Goal: Transaction & Acquisition: Purchase product/service

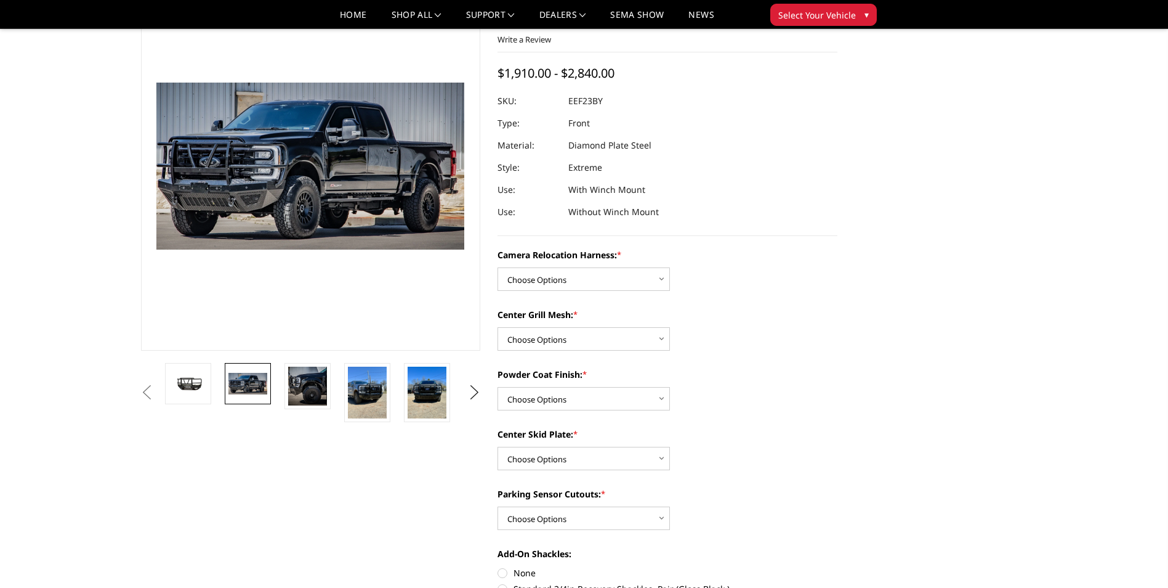
scroll to position [82, 0]
click at [663, 281] on select "Choose Options Without camera harness With camera harness" at bounding box center [584, 278] width 172 height 23
select select "3753"
click at [498, 267] on select "Choose Options Without camera harness With camera harness" at bounding box center [584, 278] width 172 height 23
click at [661, 344] on select "Choose Options Without expanded metal With expanded metal" at bounding box center [584, 337] width 172 height 23
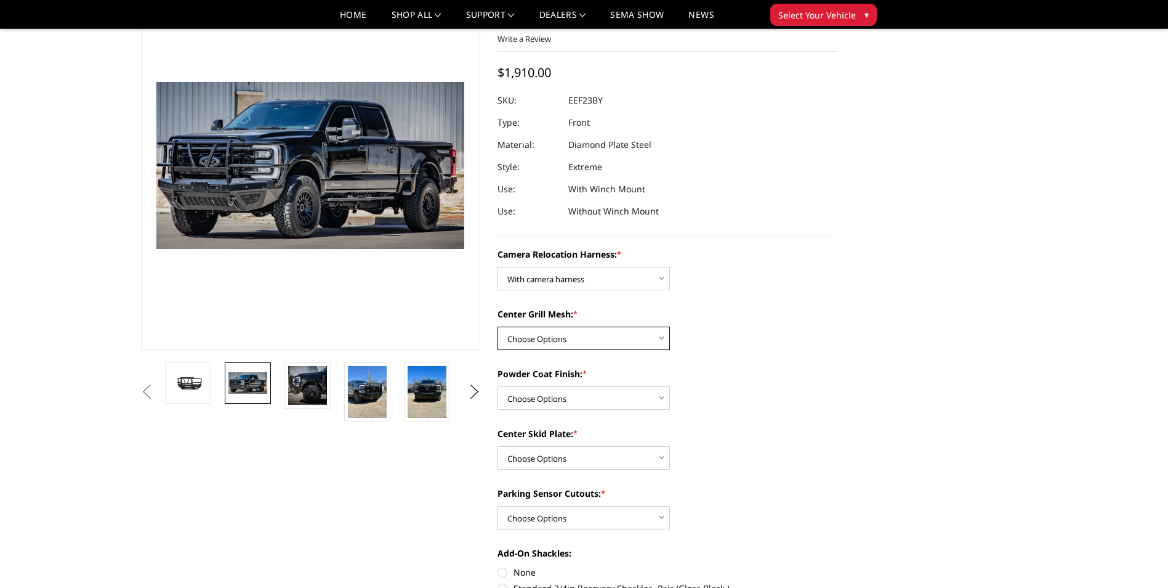
select select "3752"
click at [498, 326] on select "Choose Options Without expanded metal With expanded metal" at bounding box center [584, 337] width 172 height 23
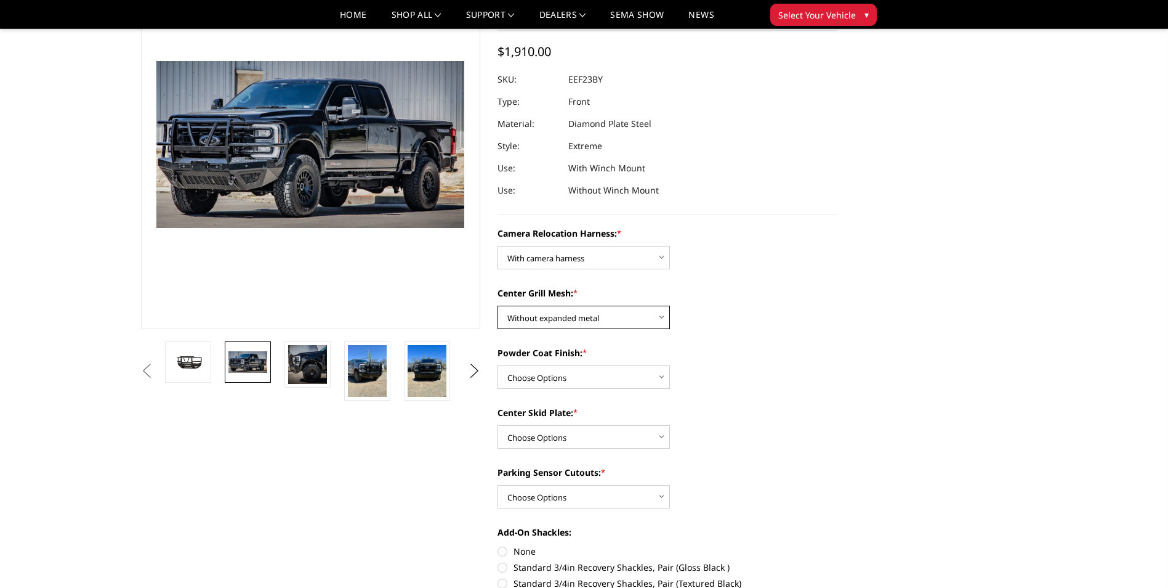
scroll to position [123, 0]
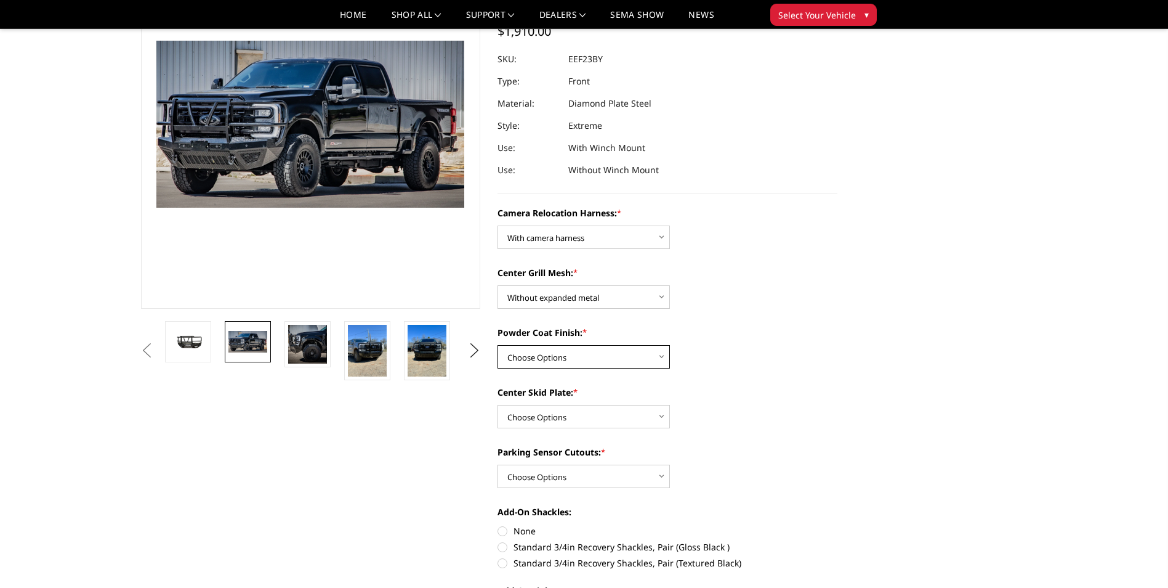
click at [659, 356] on select "Choose Options Textured Black Powder Coat Gloss Black Powder Coat Bare Metal" at bounding box center [584, 356] width 172 height 23
select select "3749"
click at [498, 345] on select "Choose Options Textured Black Powder Coat Gloss Black Powder Coat Bare Metal" at bounding box center [584, 356] width 172 height 23
click at [665, 416] on select "Choose Options Winch Mount Skid Plate Standard Skid Plate (included) 2" Receive…" at bounding box center [584, 416] width 172 height 23
select select "3746"
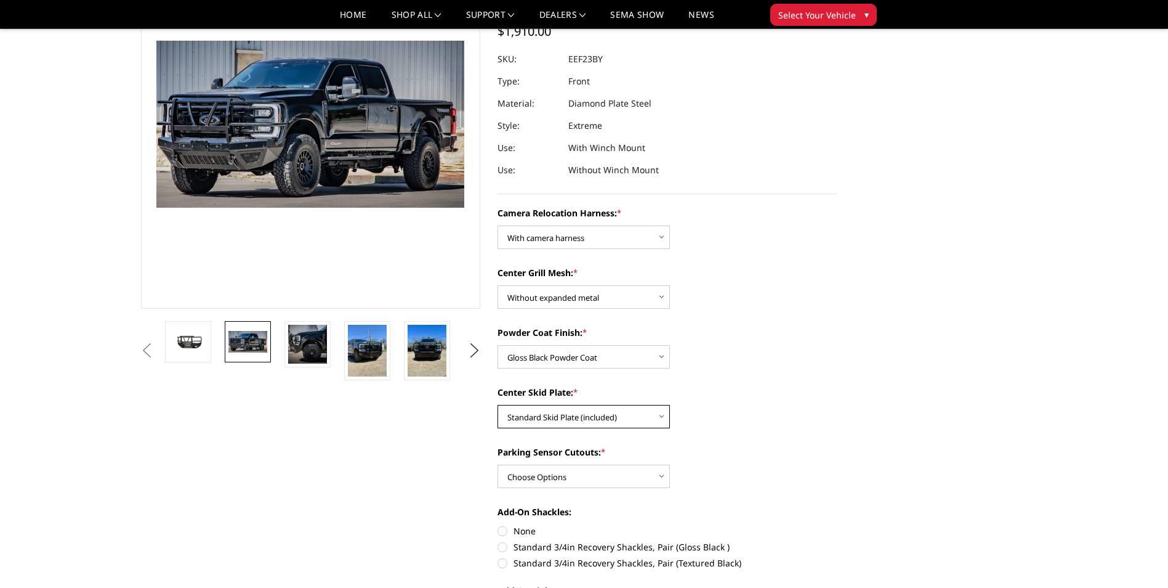
click at [498, 405] on select "Choose Options Winch Mount Skid Plate Standard Skid Plate (included) 2" Receive…" at bounding box center [584, 416] width 172 height 23
click at [665, 478] on select "Choose Options Yes - With Parking Sensor Cutouts" at bounding box center [584, 475] width 172 height 23
select select "3744"
click at [498, 464] on select "Choose Options Yes - With Parking Sensor Cutouts" at bounding box center [584, 475] width 172 height 23
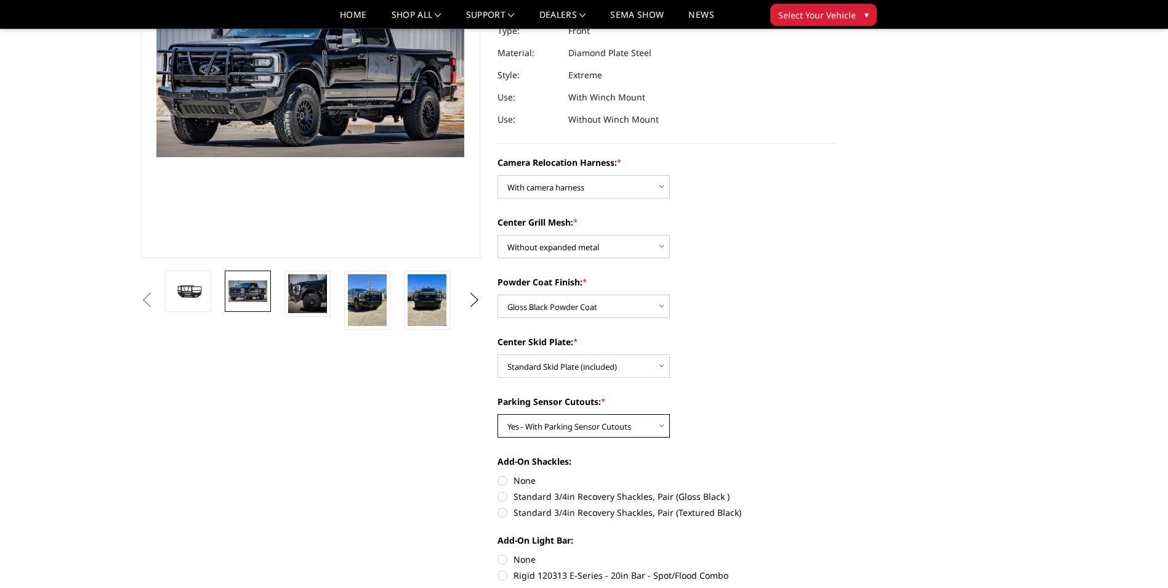
scroll to position [185, 0]
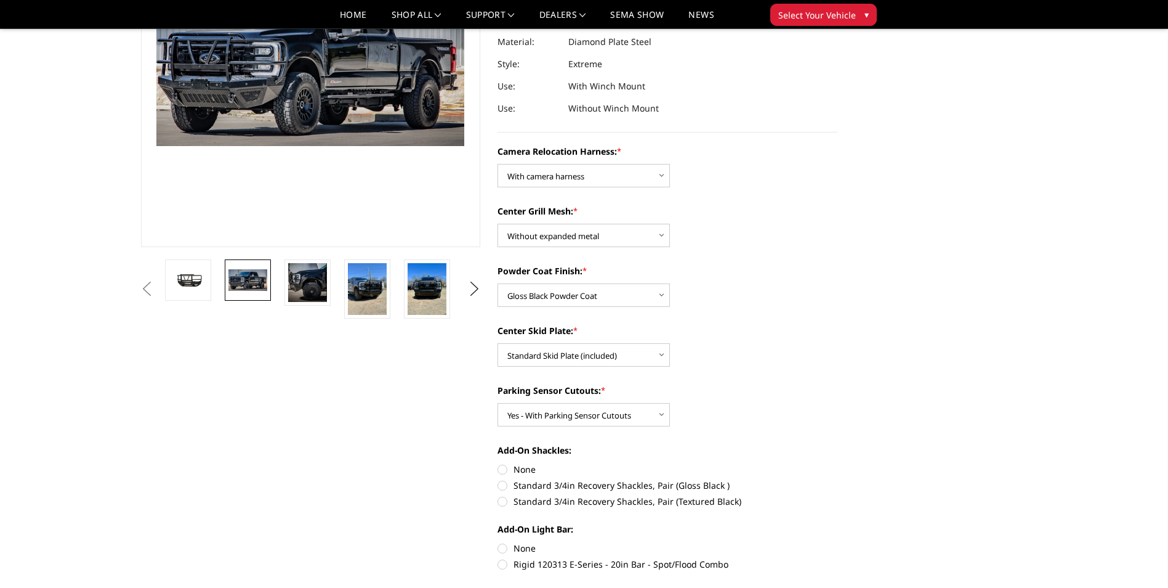
click at [502, 467] on label "None" at bounding box center [668, 469] width 340 height 13
click at [498, 463] on input "None" at bounding box center [498, 463] width 1 height 1
radio input "true"
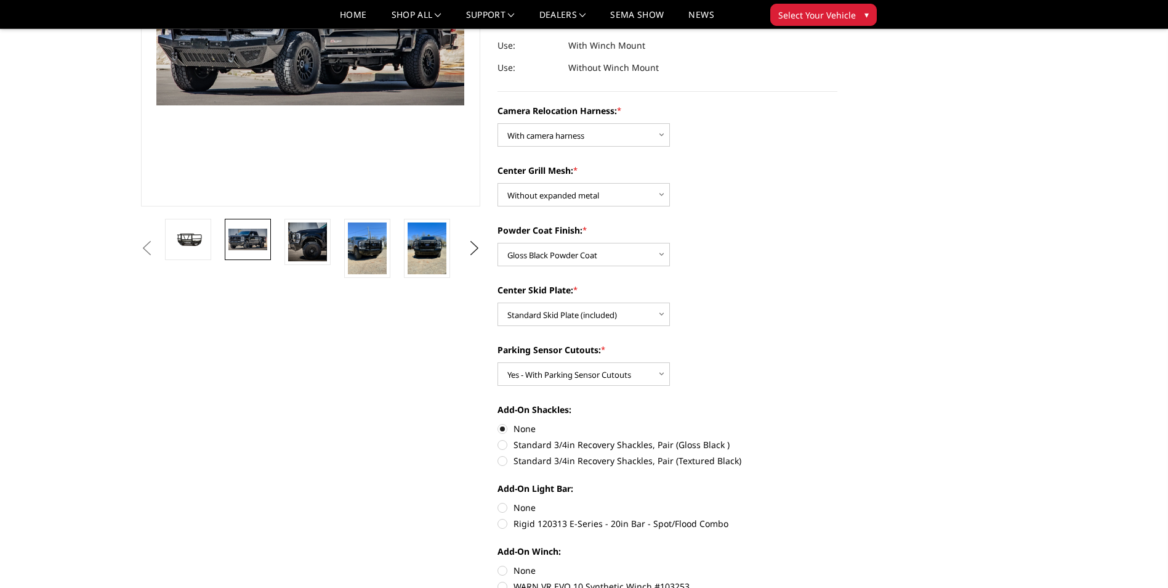
scroll to position [226, 0]
click at [502, 504] on label "None" at bounding box center [668, 506] width 340 height 13
click at [498, 501] on input "None" at bounding box center [498, 500] width 1 height 1
radio input "true"
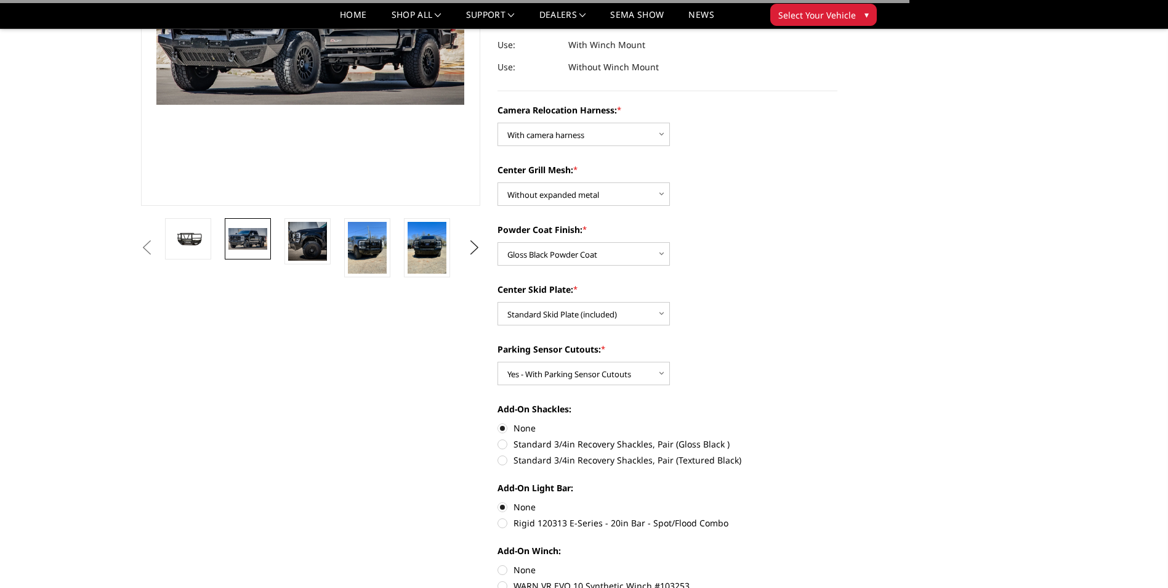
click at [501, 572] on label "None" at bounding box center [668, 569] width 340 height 13
click at [498, 564] on input "None" at bounding box center [498, 563] width 1 height 1
radio input "true"
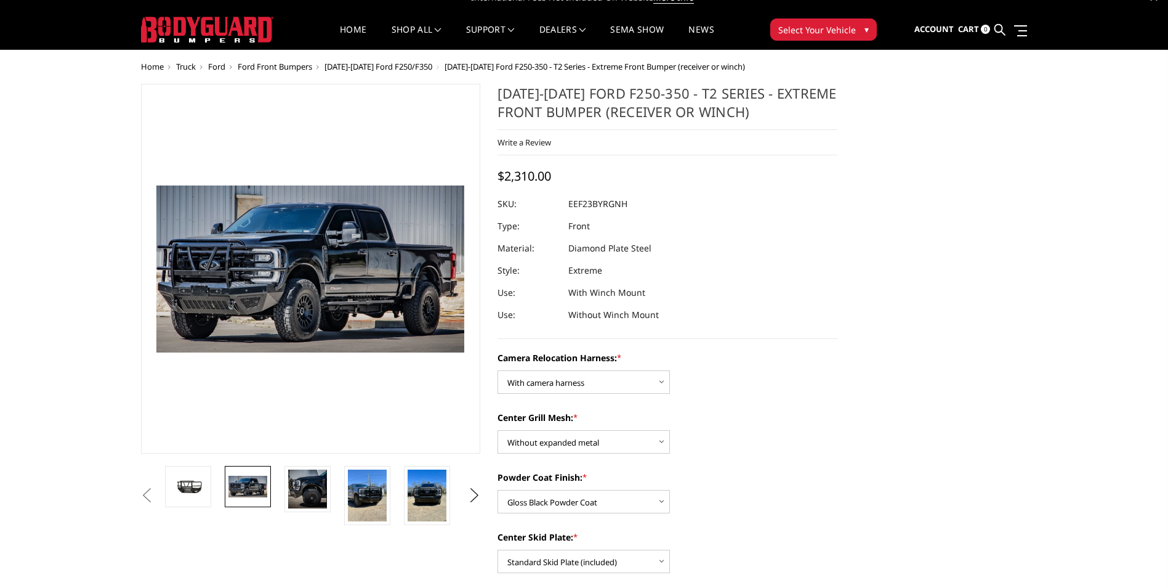
scroll to position [0, 0]
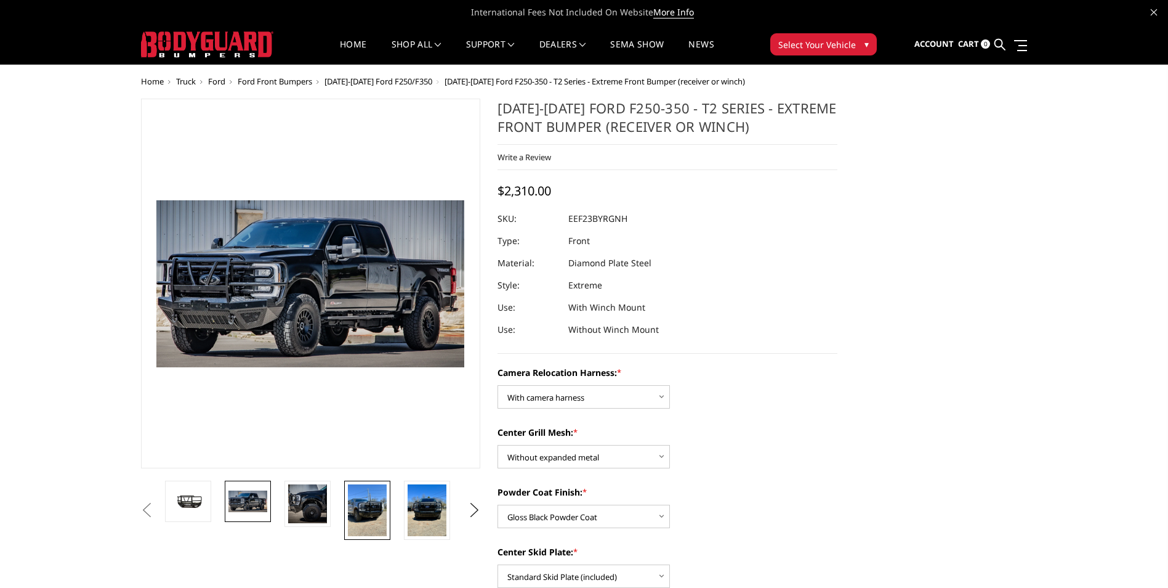
click at [376, 508] on img at bounding box center [367, 510] width 39 height 52
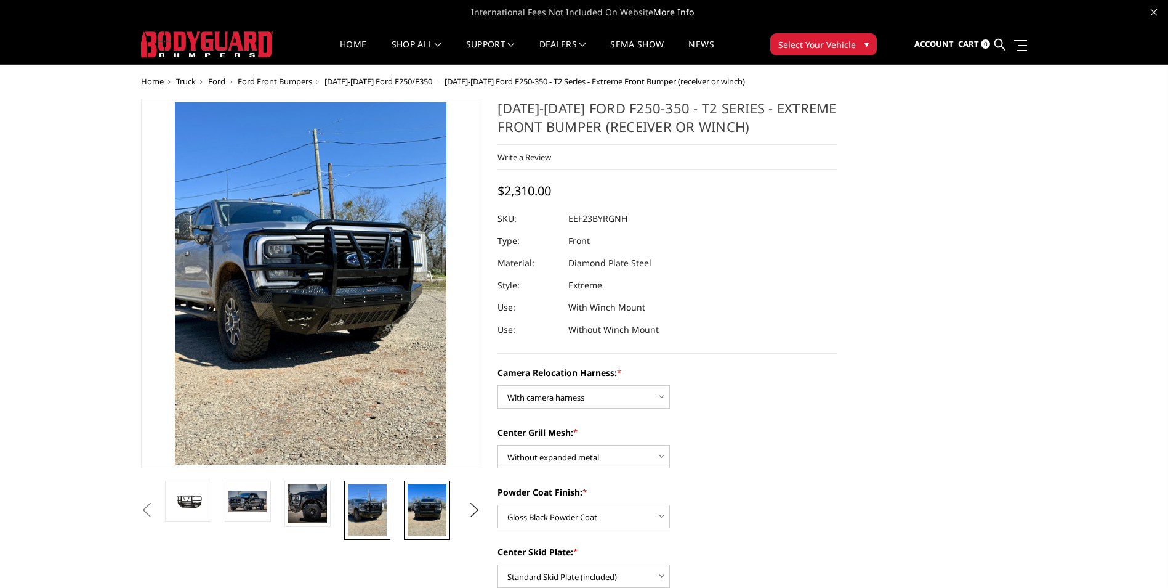
click at [420, 525] on img at bounding box center [427, 510] width 39 height 52
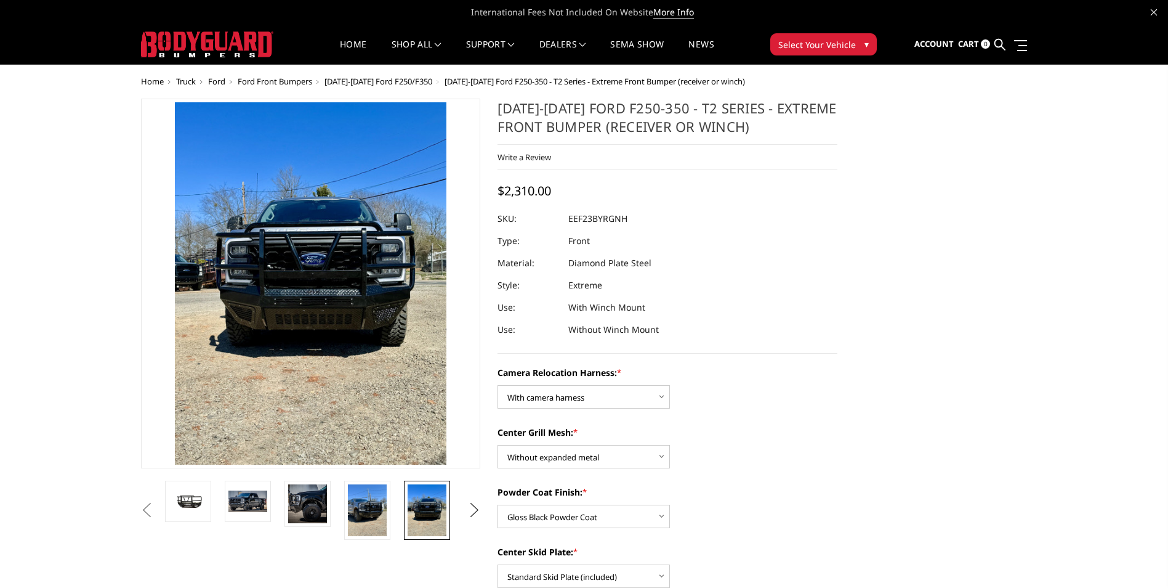
click at [470, 514] on button "Next" at bounding box center [474, 510] width 18 height 18
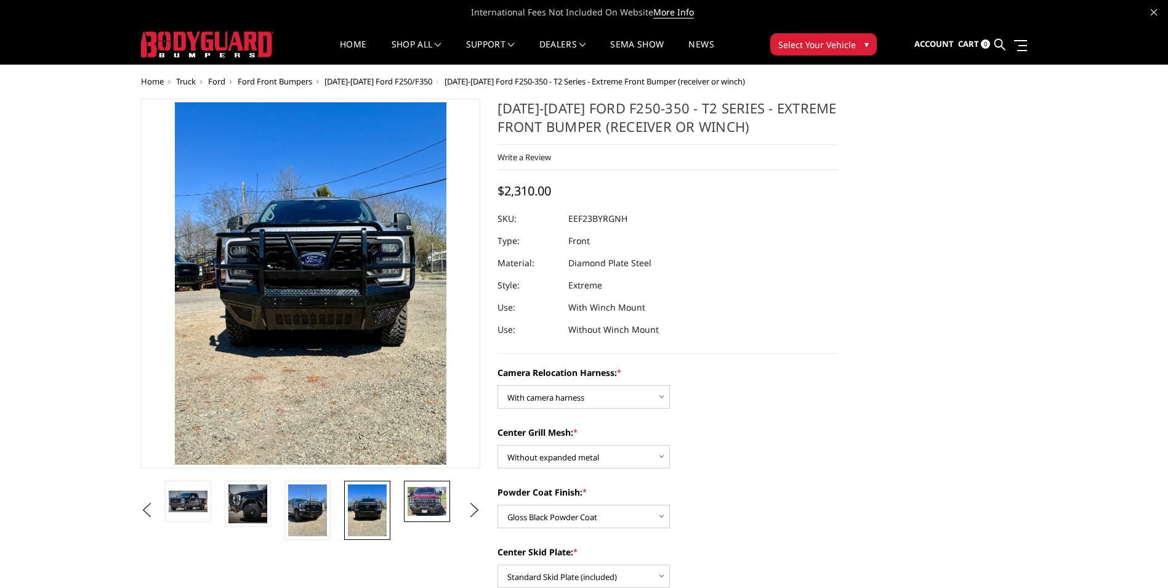
click at [414, 513] on img at bounding box center [427, 501] width 39 height 29
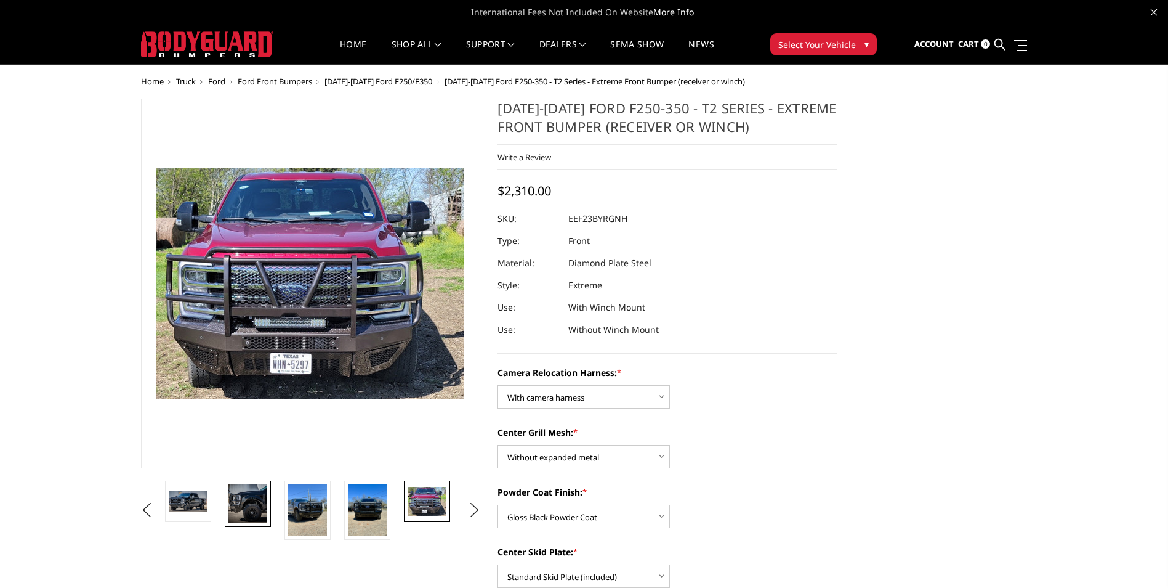
click at [245, 501] on img at bounding box center [247, 503] width 39 height 39
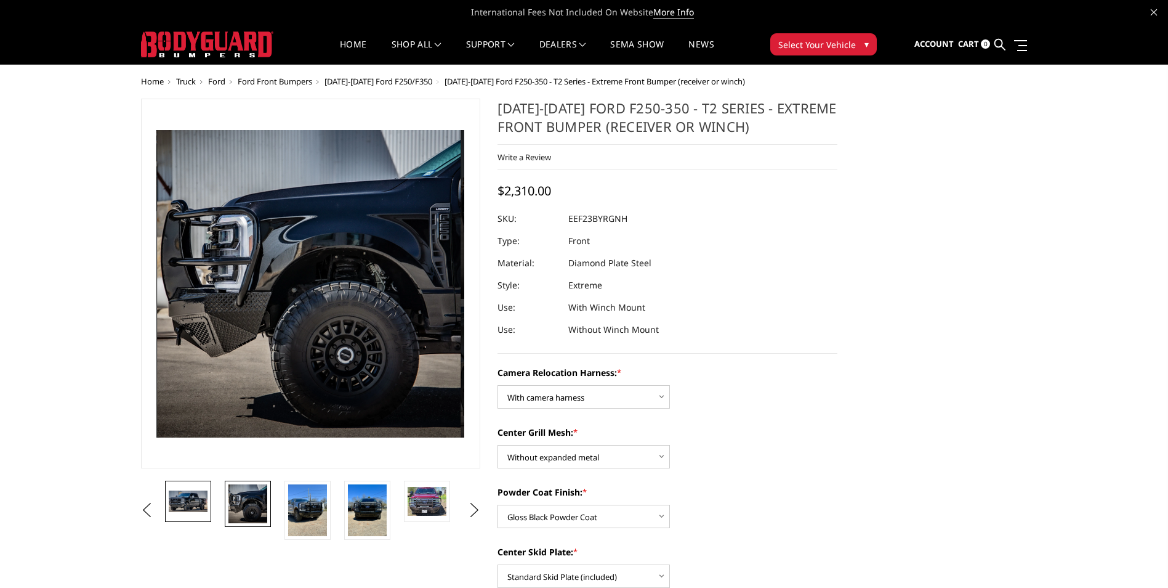
click at [204, 499] on img at bounding box center [188, 500] width 39 height 21
